Goal: Information Seeking & Learning: Learn about a topic

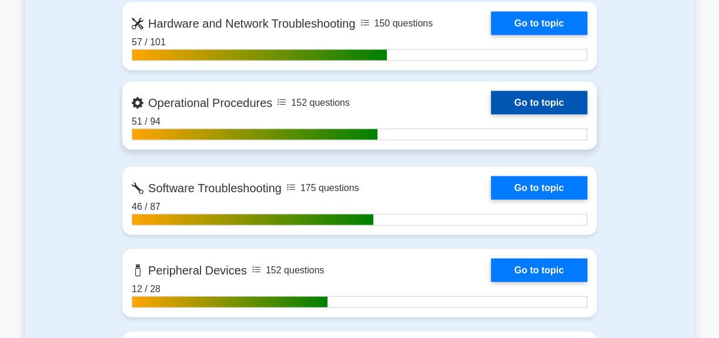
scroll to position [1389, 0]
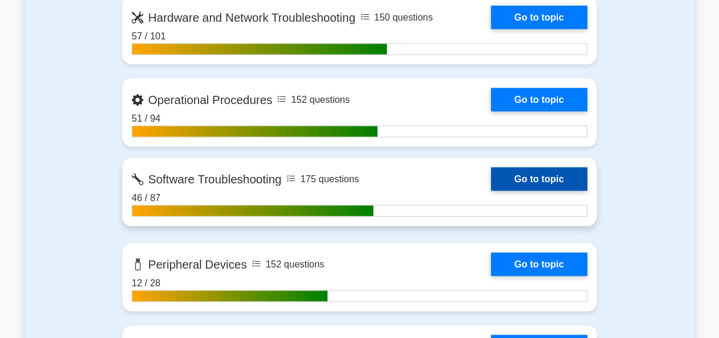
click at [491, 170] on link "Go to topic" at bounding box center [539, 180] width 96 height 24
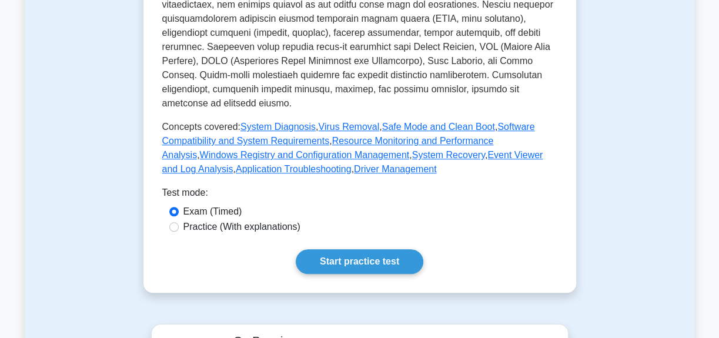
scroll to position [534, 0]
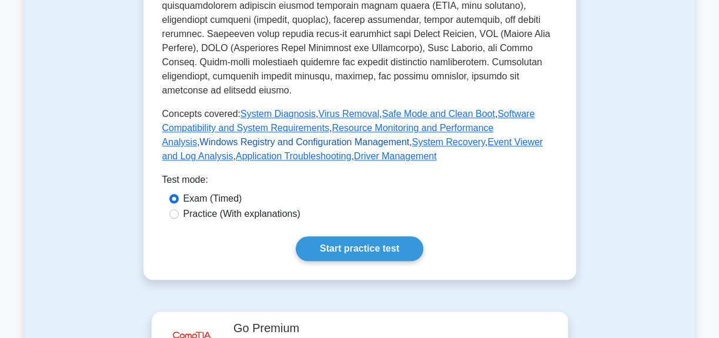
click at [294, 137] on link "Windows Registry and Configuration Management" at bounding box center [305, 142] width 210 height 10
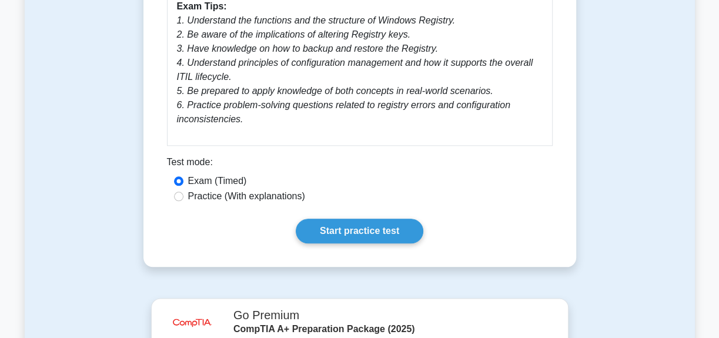
scroll to position [726, 0]
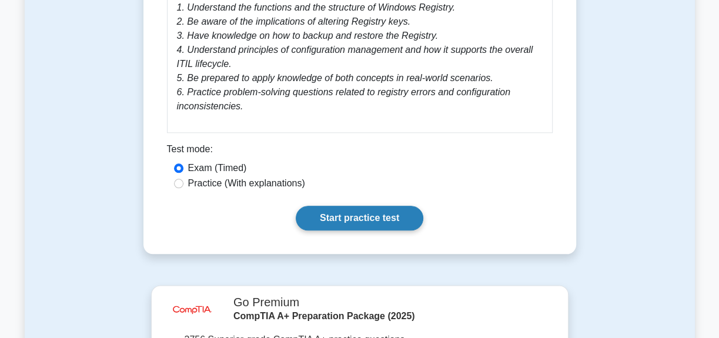
click at [326, 222] on link "Start practice test" at bounding box center [360, 218] width 128 height 25
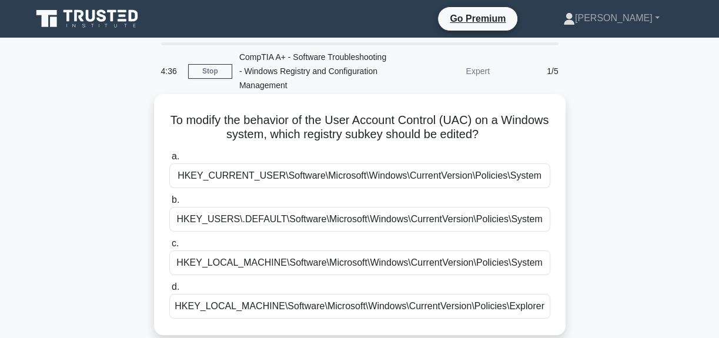
click at [351, 176] on div "HKEY_CURRENT_USER\Software\Microsoft\Windows\CurrentVersion\Policies\System" at bounding box center [359, 175] width 381 height 25
click at [169, 160] on input "a. HKEY_CURRENT_USER\Software\Microsoft\Windows\CurrentVersion\Policies\System" at bounding box center [169, 157] width 0 height 8
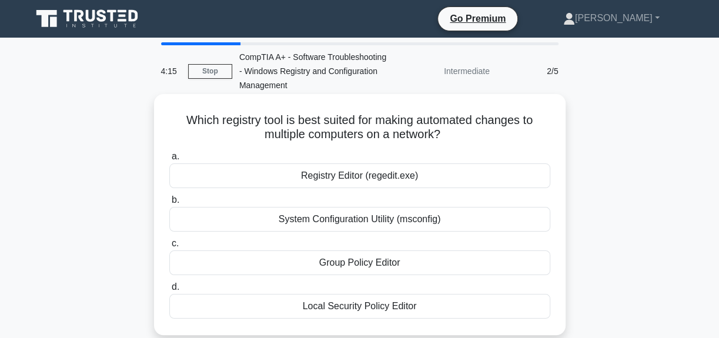
click at [389, 264] on div "Group Policy Editor" at bounding box center [359, 262] width 381 height 25
click at [169, 247] on input "c. Group Policy Editor" at bounding box center [169, 244] width 0 height 8
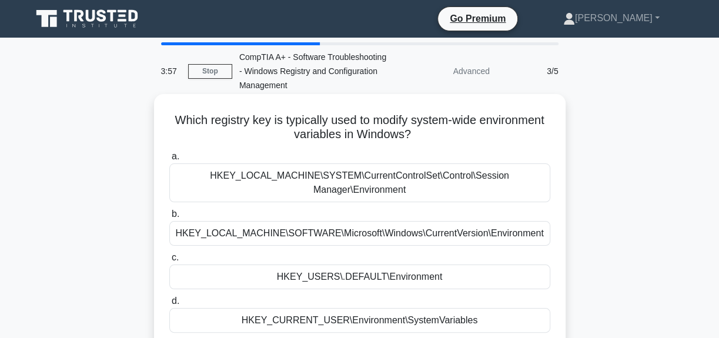
click at [388, 239] on div "HKEY_LOCAL_MACHINE\SOFTWARE\Microsoft\Windows\CurrentVersion\Environment" at bounding box center [359, 233] width 381 height 25
click at [169, 218] on input "b. HKEY_LOCAL_MACHINE\SOFTWARE\Microsoft\Windows\CurrentVersion\Environment" at bounding box center [169, 214] width 0 height 8
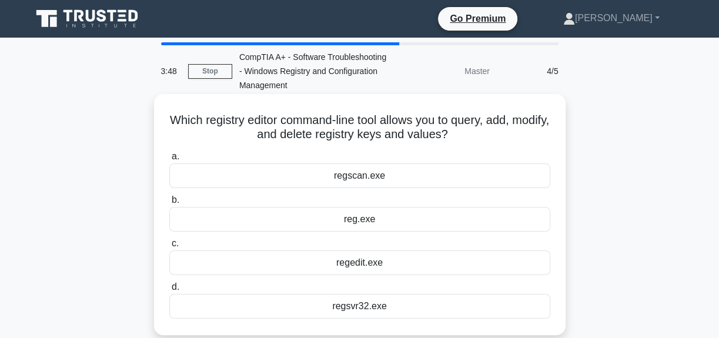
click at [386, 223] on div "reg.exe" at bounding box center [359, 219] width 381 height 25
click at [169, 204] on input "b. reg.exe" at bounding box center [169, 200] width 0 height 8
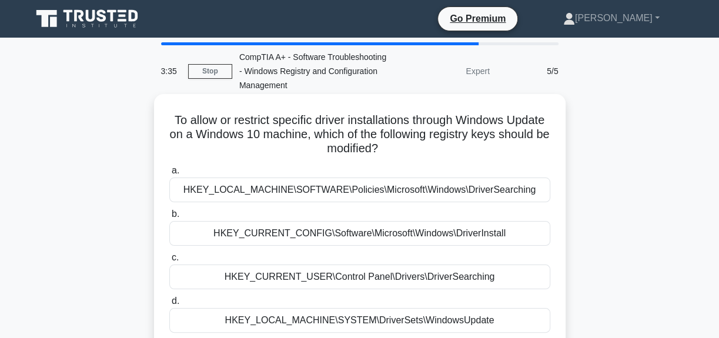
click at [386, 194] on div "HKEY_LOCAL_MACHINE\SOFTWARE\Policies\Microsoft\Windows\DriverSearching" at bounding box center [359, 190] width 381 height 25
click at [169, 175] on input "a. HKEY_LOCAL_MACHINE\SOFTWARE\Policies\Microsoft\Windows\DriverSearching" at bounding box center [169, 171] width 0 height 8
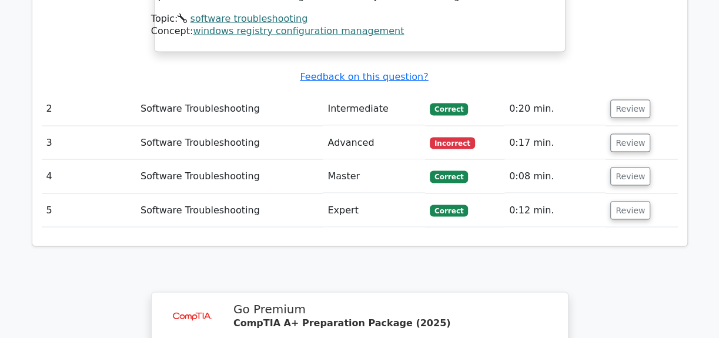
scroll to position [1282, 0]
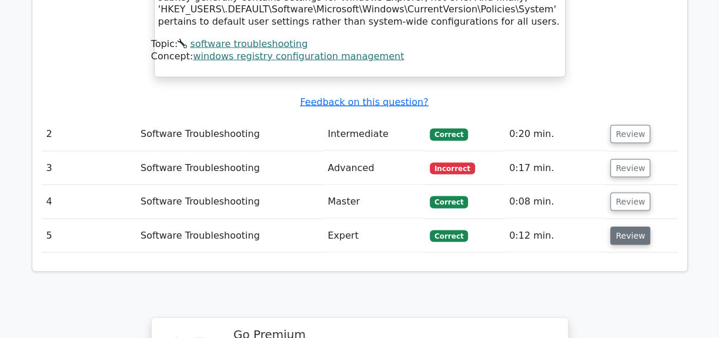
click at [620, 226] on button "Review" at bounding box center [630, 235] width 40 height 18
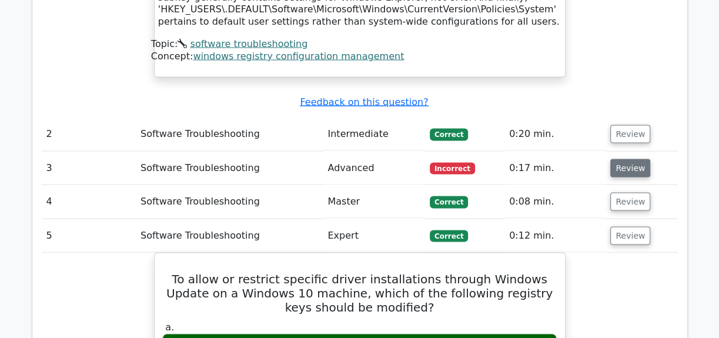
click at [630, 159] on button "Review" at bounding box center [630, 168] width 40 height 18
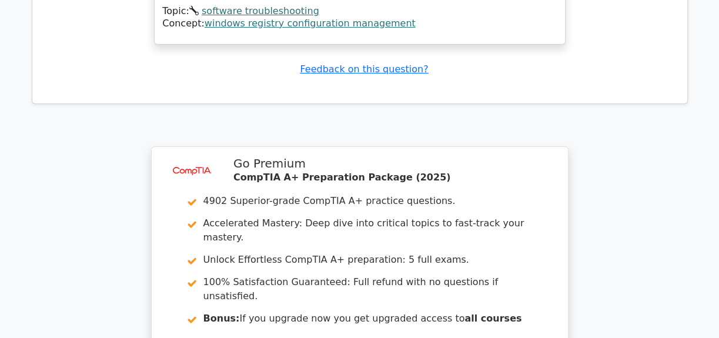
scroll to position [2879, 0]
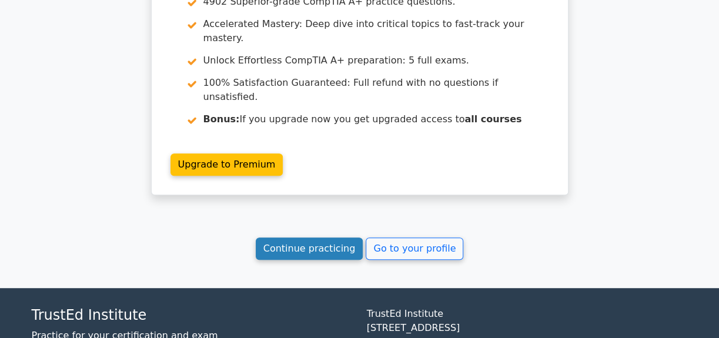
click at [329, 237] on link "Continue practicing" at bounding box center [310, 248] width 108 height 22
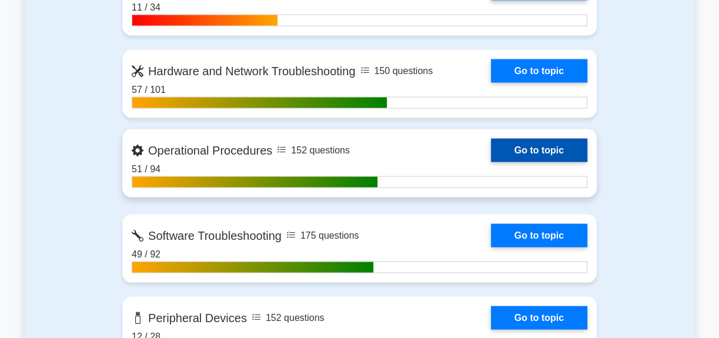
scroll to position [1389, 0]
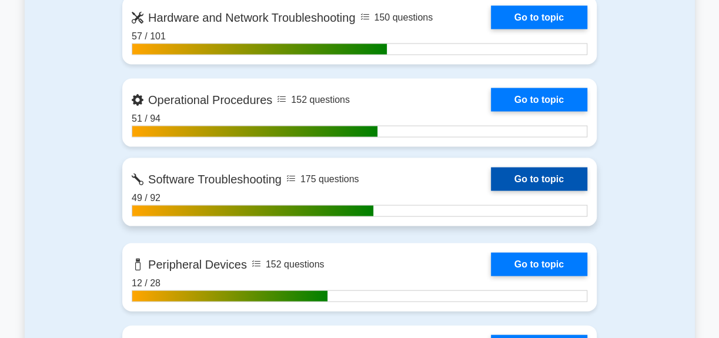
click at [491, 180] on link "Go to topic" at bounding box center [539, 180] width 96 height 24
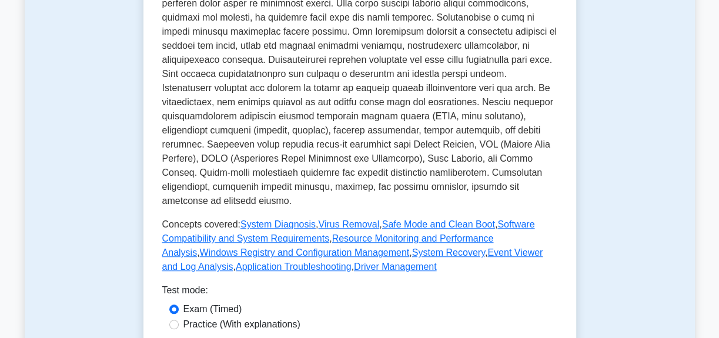
scroll to position [481, 0]
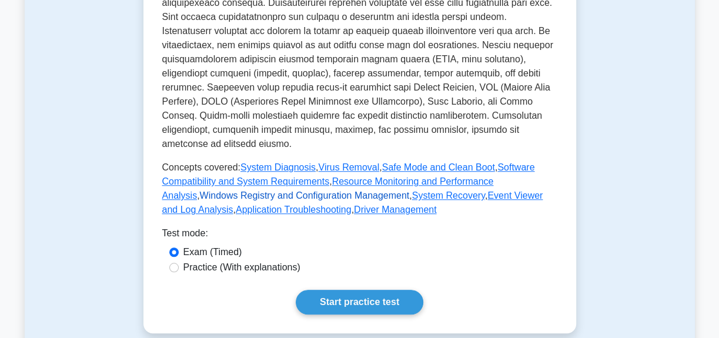
click at [410, 190] on link "Windows Registry and Configuration Management" at bounding box center [305, 195] width 210 height 10
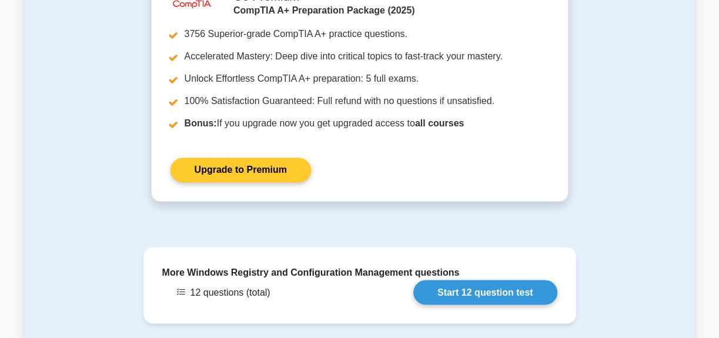
scroll to position [1122, 0]
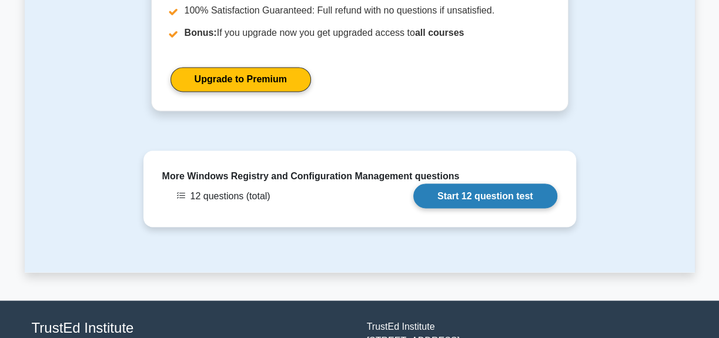
click at [499, 189] on link "Start 12 question test" at bounding box center [485, 195] width 144 height 25
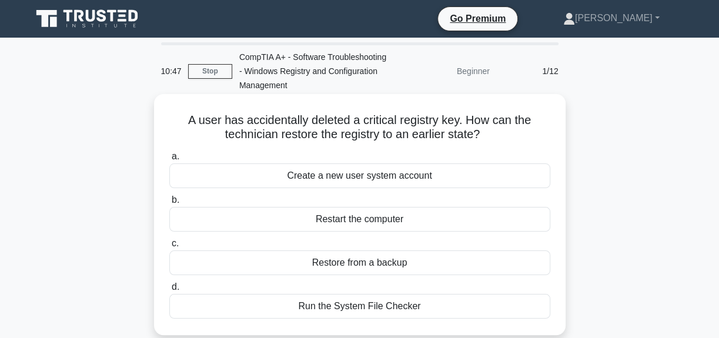
click at [370, 305] on div "Run the System File Checker" at bounding box center [359, 306] width 381 height 25
click at [169, 291] on input "d. Run the System File Checker" at bounding box center [169, 287] width 0 height 8
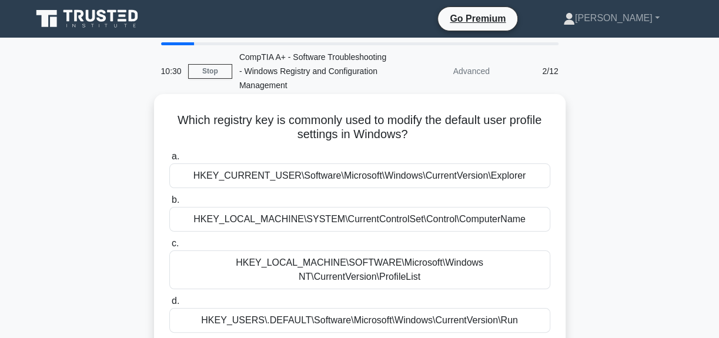
click at [333, 263] on div "HKEY_LOCAL_MACHINE\SOFTWARE\Microsoft\Windows NT\CurrentVersion\ProfileList" at bounding box center [359, 269] width 381 height 39
click at [169, 247] on input "c. HKEY_LOCAL_MACHINE\SOFTWARE\Microsoft\Windows NT\CurrentVersion\ProfileList" at bounding box center [169, 244] width 0 height 8
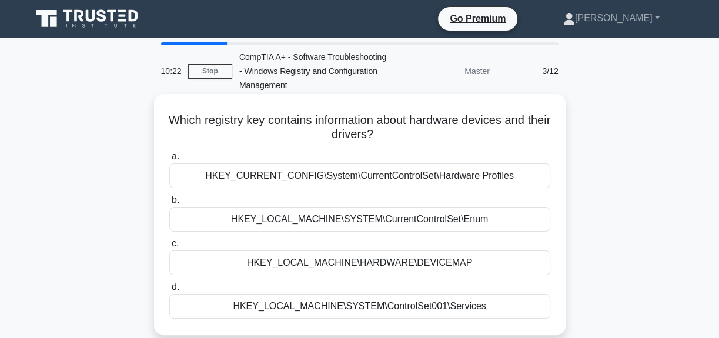
click at [370, 176] on div "HKEY_CURRENT_CONFIG\System\CurrentControlSet\Hardware Profiles" at bounding box center [359, 175] width 381 height 25
click at [169, 160] on input "a. HKEY_CURRENT_CONFIG\System\CurrentControlSet\Hardware Profiles" at bounding box center [169, 157] width 0 height 8
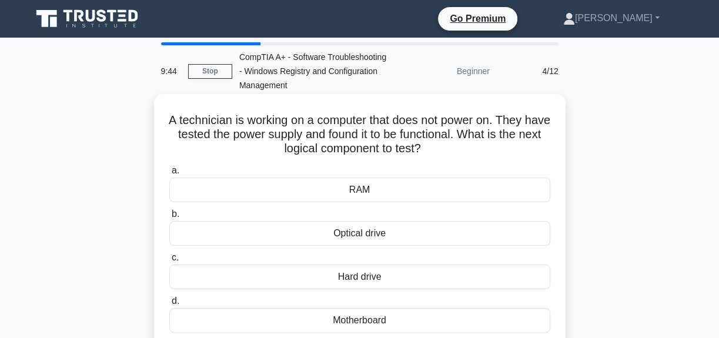
click at [370, 196] on div "RAM" at bounding box center [359, 190] width 381 height 25
click at [169, 175] on input "a. RAM" at bounding box center [169, 171] width 0 height 8
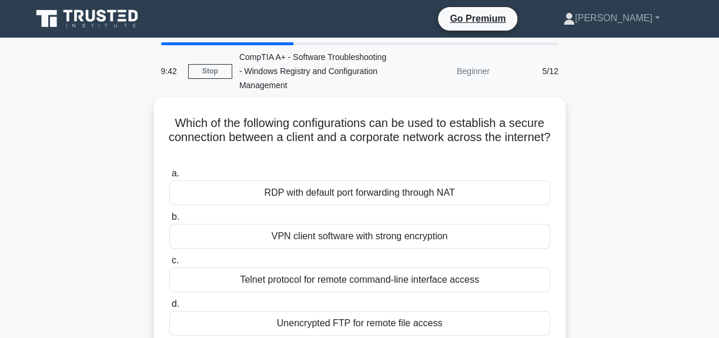
scroll to position [53, 0]
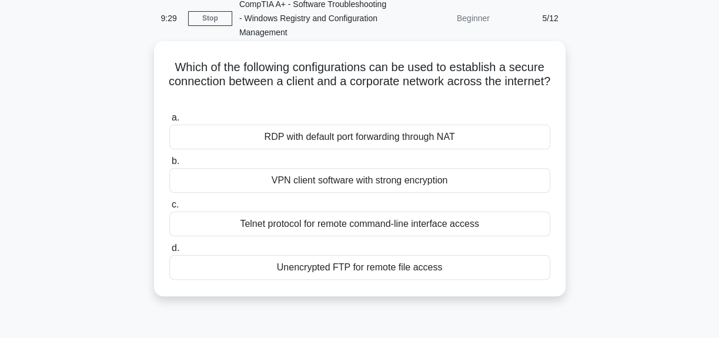
click at [369, 176] on div "VPN client software with strong encryption" at bounding box center [359, 180] width 381 height 25
click at [169, 165] on input "b. VPN client software with strong encryption" at bounding box center [169, 162] width 0 height 8
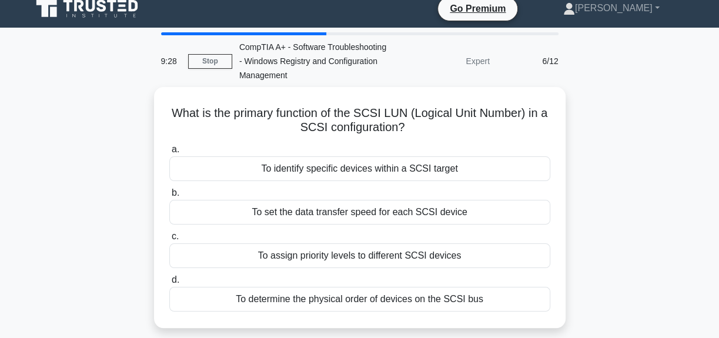
scroll to position [0, 0]
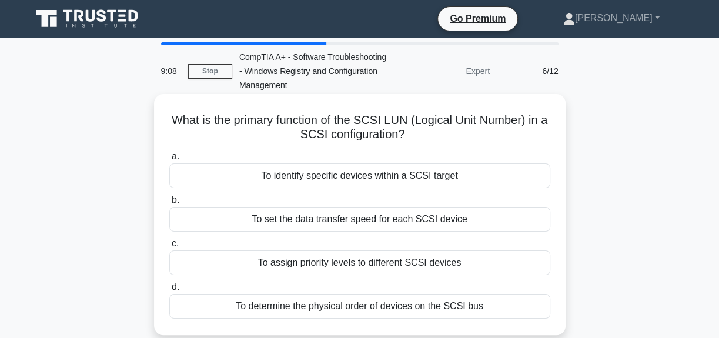
click at [359, 219] on div "To set the data transfer speed for each SCSI device" at bounding box center [359, 219] width 381 height 25
click at [169, 204] on input "b. To set the data transfer speed for each SCSI device" at bounding box center [169, 200] width 0 height 8
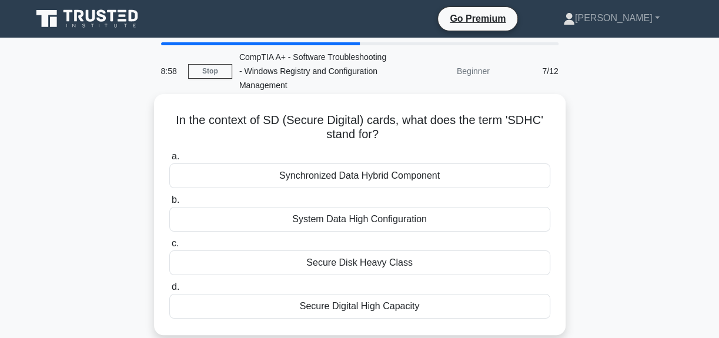
click at [365, 296] on div "Secure Digital High Capacity" at bounding box center [359, 306] width 381 height 25
click at [169, 291] on input "d. Secure Digital High Capacity" at bounding box center [169, 287] width 0 height 8
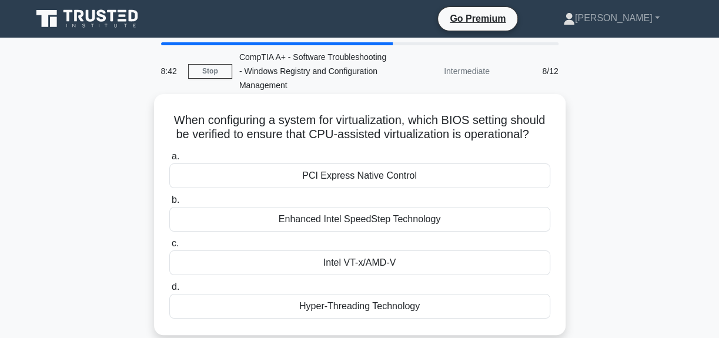
click at [366, 260] on div "Intel VT-x/AMD-V" at bounding box center [359, 262] width 381 height 25
click at [169, 247] on input "c. Intel VT-x/AMD-V" at bounding box center [169, 244] width 0 height 8
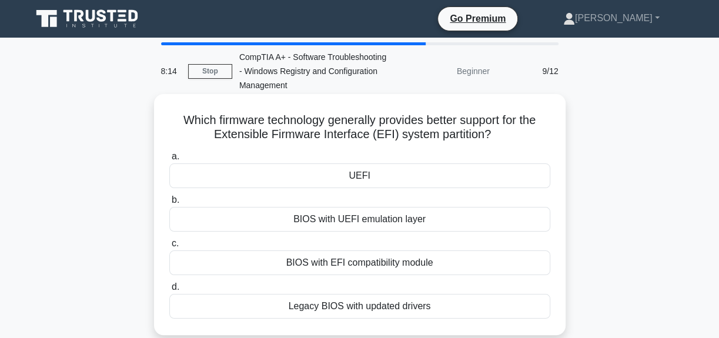
click at [376, 175] on div "UEFI" at bounding box center [359, 175] width 381 height 25
click at [169, 160] on input "a. UEFI" at bounding box center [169, 157] width 0 height 8
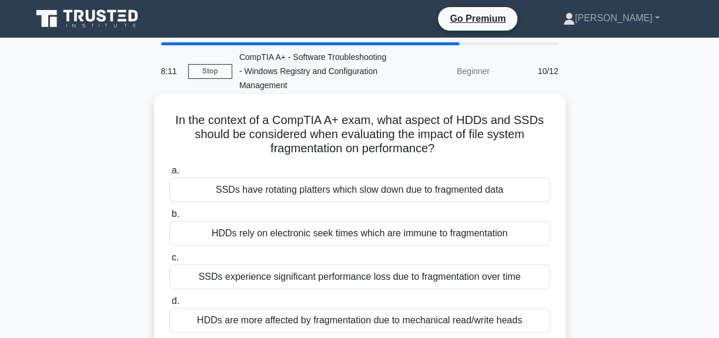
scroll to position [53, 0]
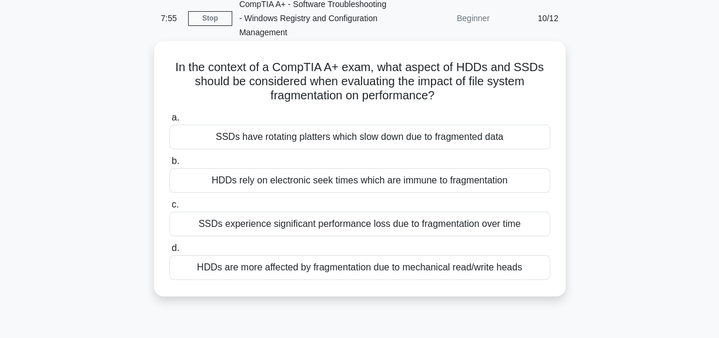
click at [369, 226] on div "SSDs experience significant performance loss due to fragmentation over time" at bounding box center [359, 224] width 381 height 25
click at [169, 209] on input "c. SSDs experience significant performance loss due to fragmentation over time" at bounding box center [169, 205] width 0 height 8
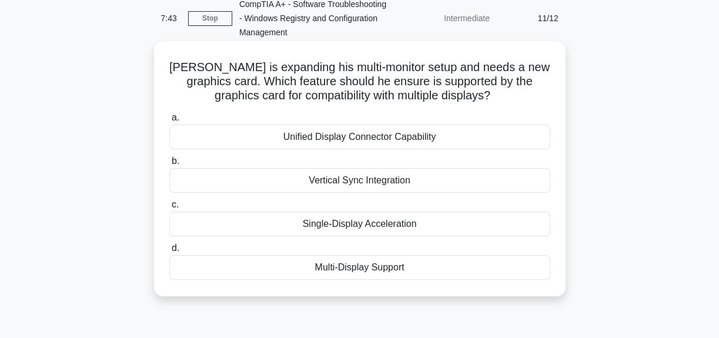
click at [373, 260] on div "Multi-Display Support" at bounding box center [359, 267] width 381 height 25
click at [169, 252] on input "d. Multi-Display Support" at bounding box center [169, 249] width 0 height 8
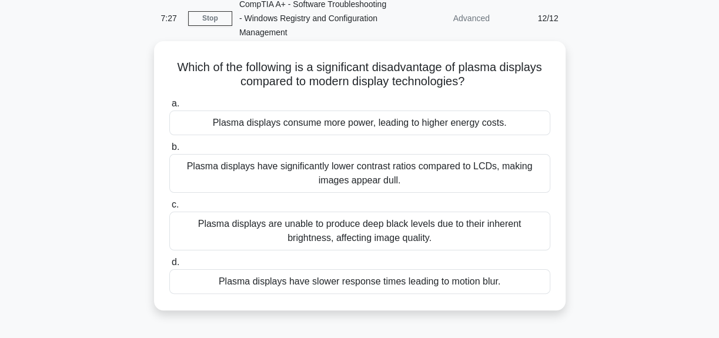
click at [370, 172] on div "Plasma displays have significantly lower contrast ratios compared to LCDs, maki…" at bounding box center [359, 173] width 381 height 39
click at [169, 151] on input "b. Plasma displays have significantly lower contrast ratios compared to LCDs, m…" at bounding box center [169, 147] width 0 height 8
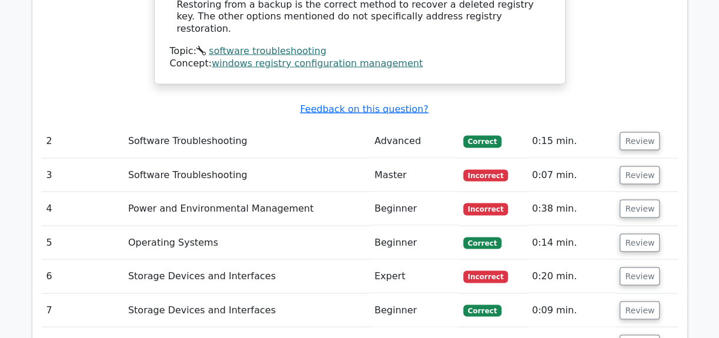
scroll to position [1282, 0]
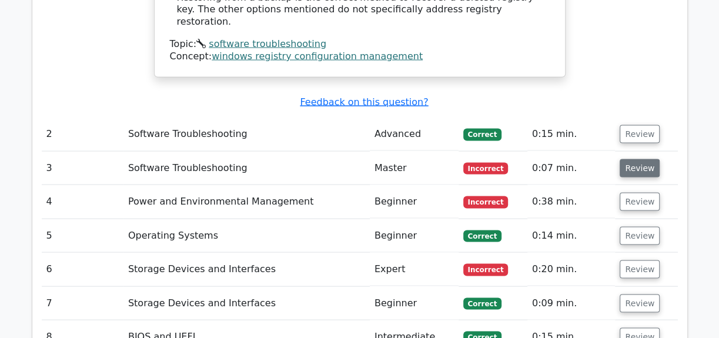
click at [653, 159] on button "Review" at bounding box center [640, 168] width 40 height 18
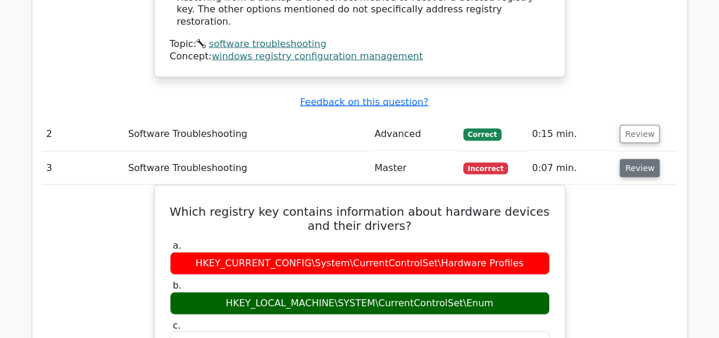
click at [645, 159] on button "Review" at bounding box center [640, 168] width 40 height 18
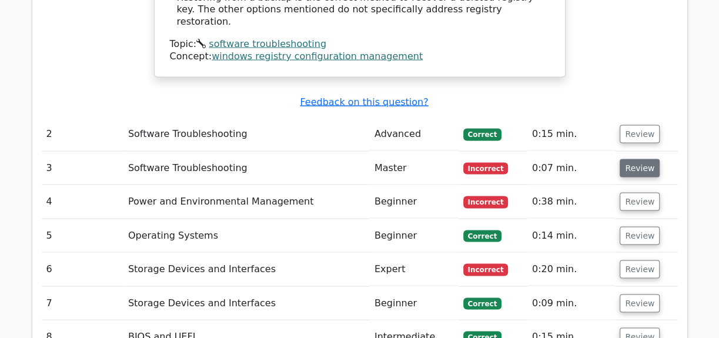
click at [645, 159] on button "Review" at bounding box center [640, 168] width 40 height 18
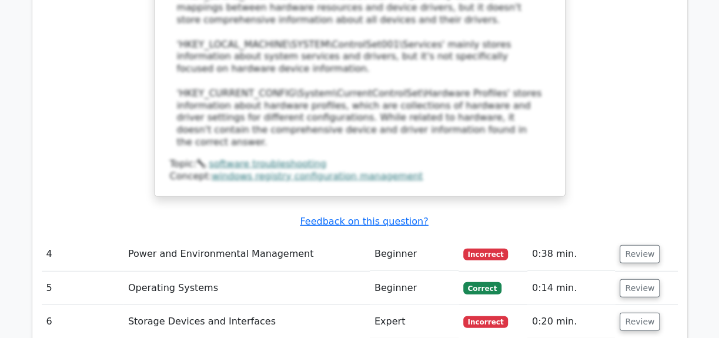
scroll to position [1870, 0]
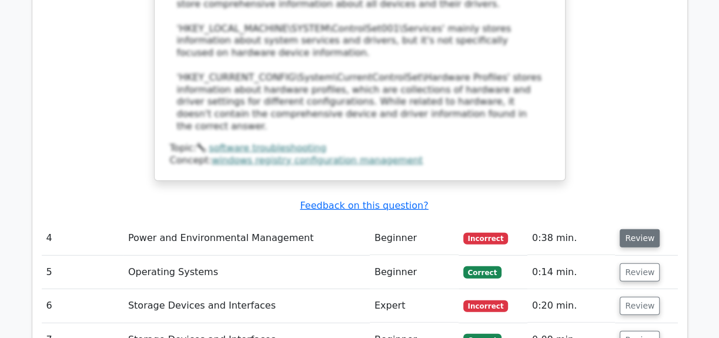
click at [627, 229] on button "Review" at bounding box center [640, 238] width 40 height 18
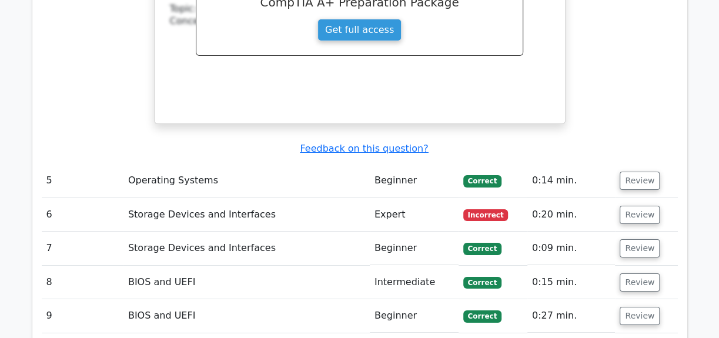
scroll to position [2458, 0]
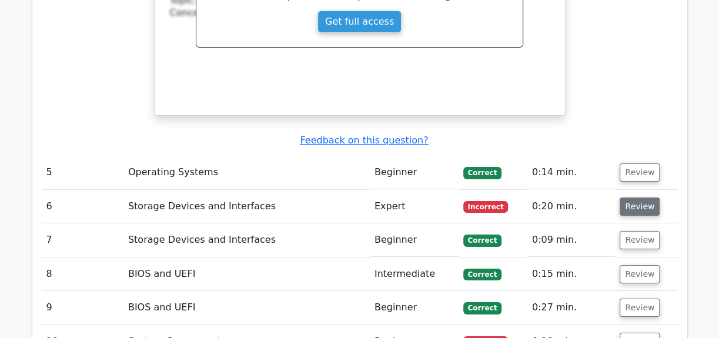
click at [626, 198] on button "Review" at bounding box center [640, 207] width 40 height 18
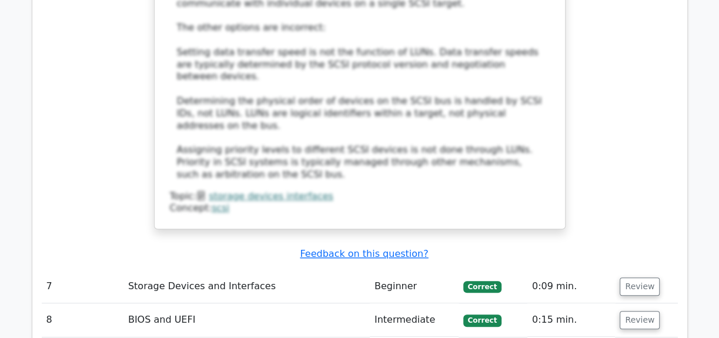
scroll to position [3099, 0]
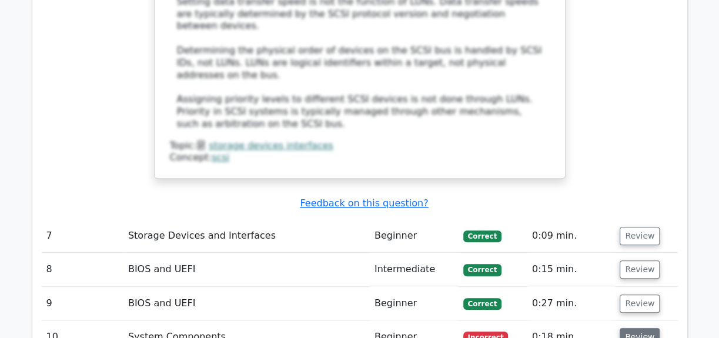
click at [639, 328] on button "Review" at bounding box center [640, 337] width 40 height 18
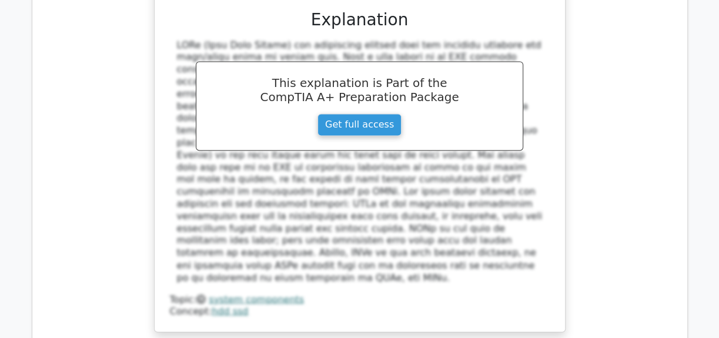
scroll to position [3794, 0]
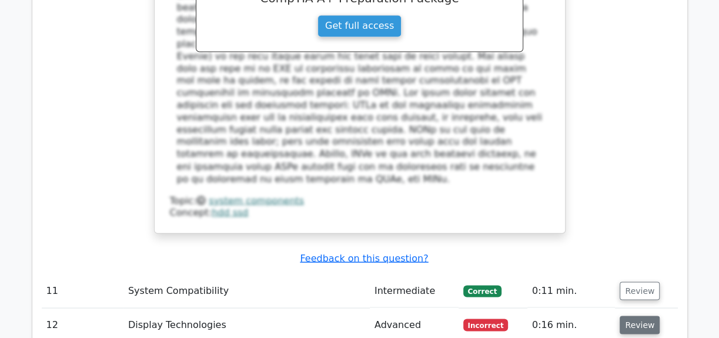
click at [625, 316] on button "Review" at bounding box center [640, 325] width 40 height 18
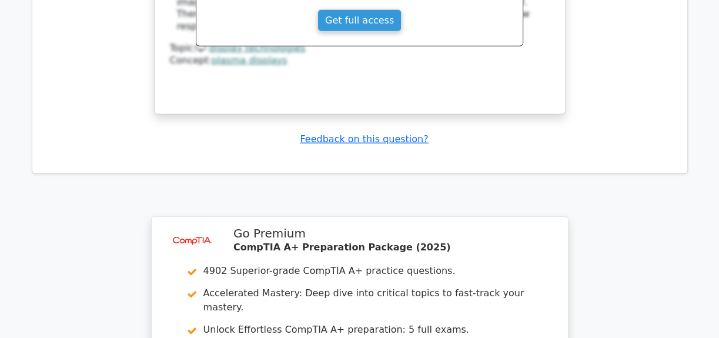
scroll to position [4596, 0]
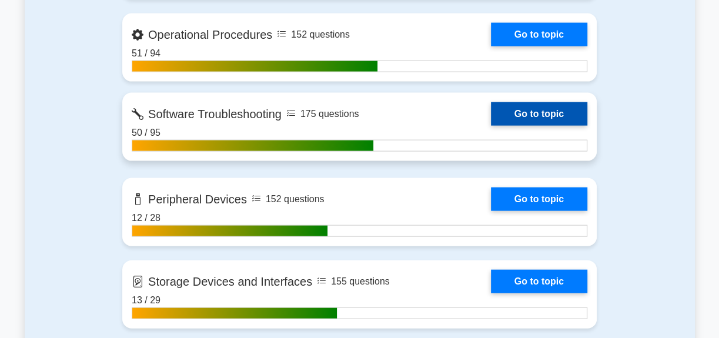
scroll to position [1443, 0]
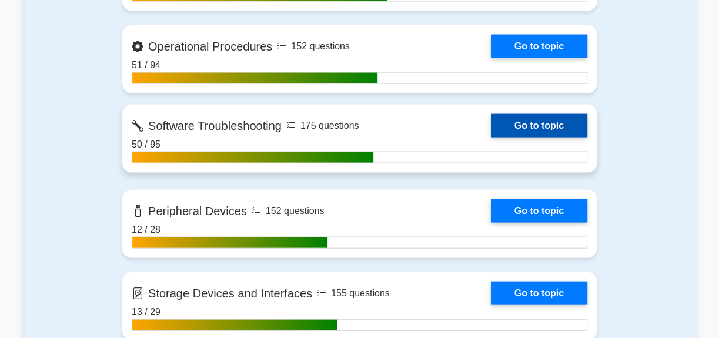
click at [491, 122] on link "Go to topic" at bounding box center [539, 126] width 96 height 24
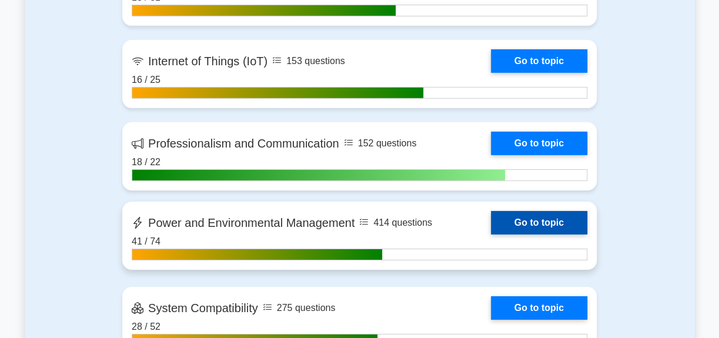
scroll to position [2137, 0]
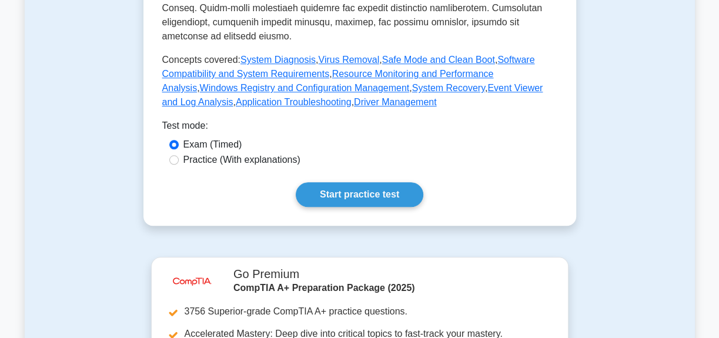
scroll to position [588, 0]
